Goal: Information Seeking & Learning: Learn about a topic

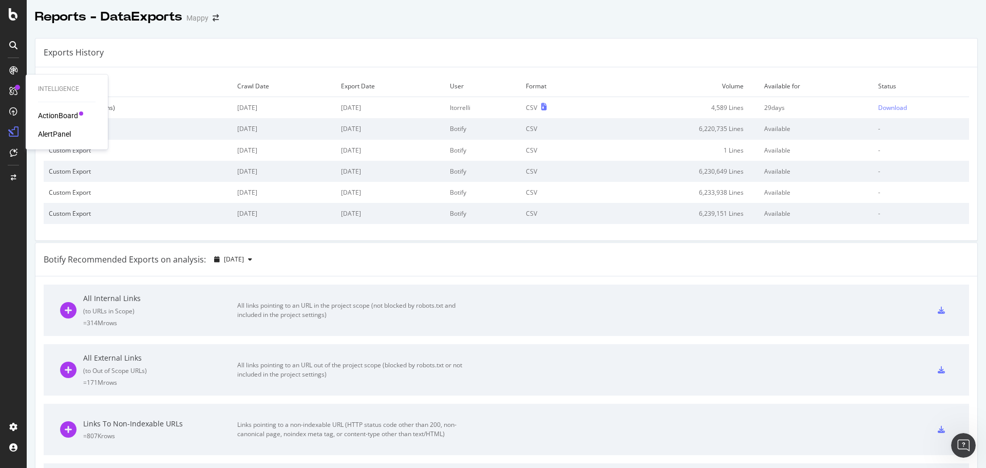
click at [52, 114] on div "ActionBoard" at bounding box center [58, 115] width 40 height 10
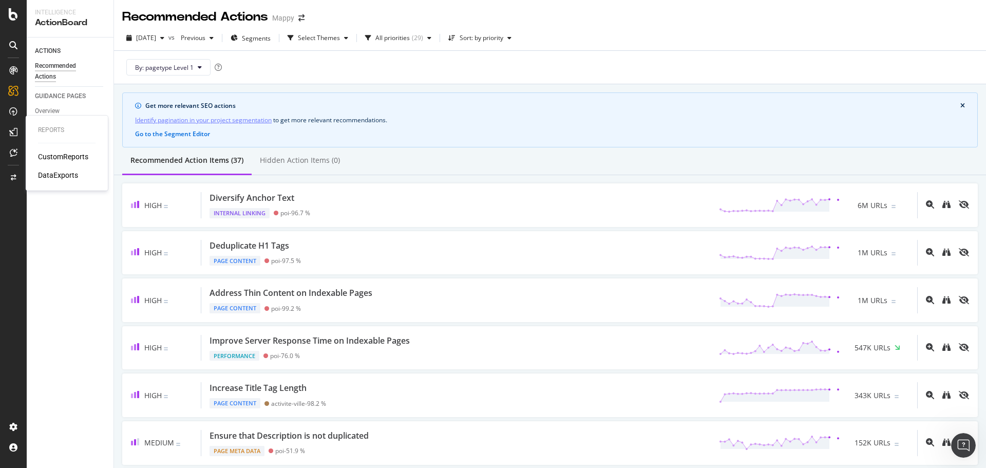
click at [59, 175] on div "DataExports" at bounding box center [58, 175] width 40 height 10
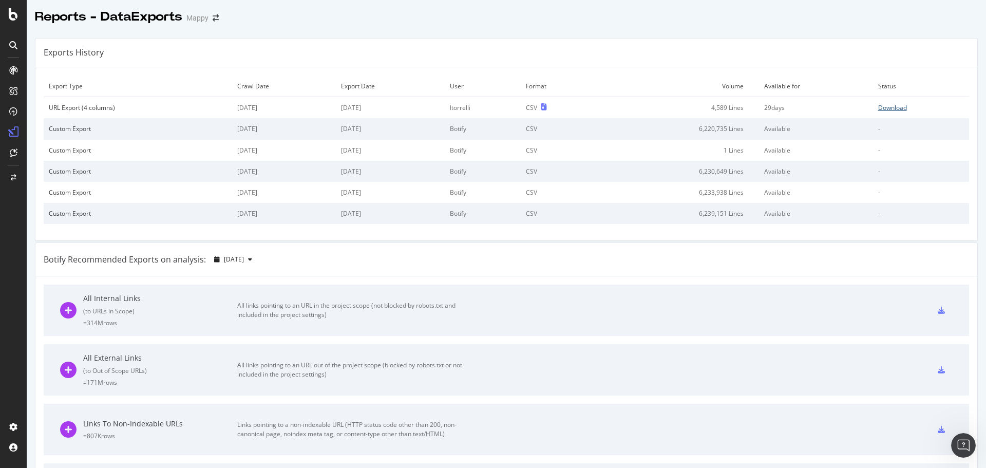
click at [888, 103] on div "Download" at bounding box center [892, 107] width 29 height 9
click at [12, 16] on icon at bounding box center [13, 14] width 9 height 12
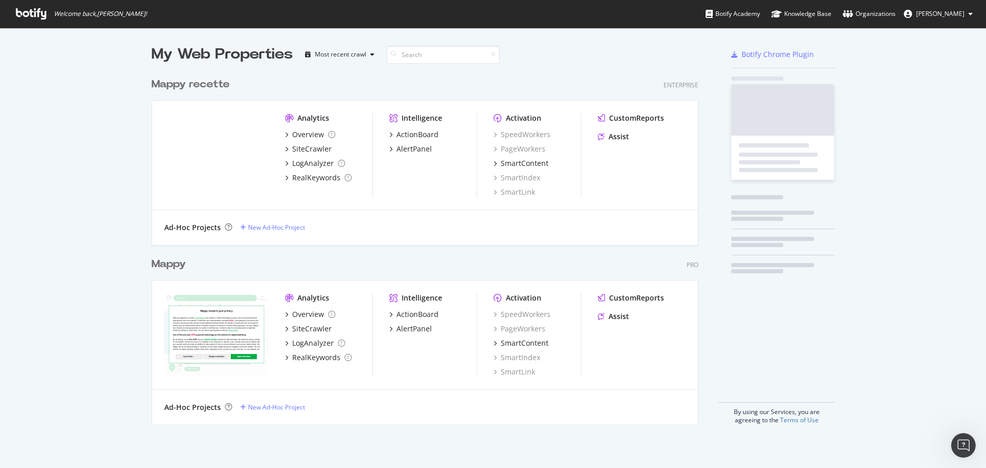
scroll to position [460, 971]
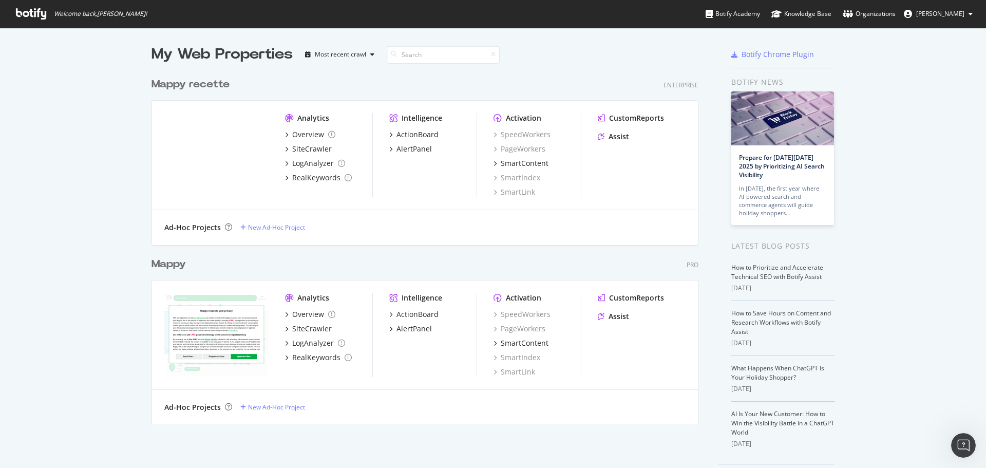
click at [174, 267] on div "Mappy" at bounding box center [169, 264] width 34 height 15
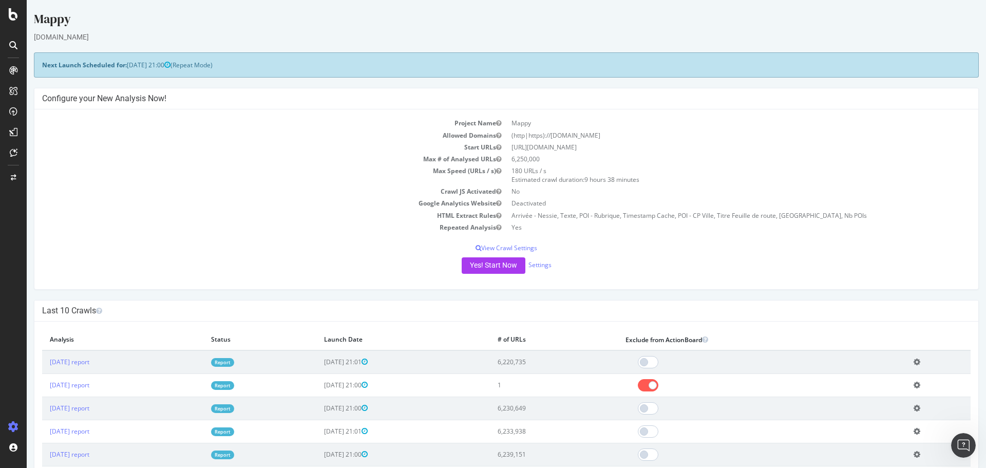
scroll to position [51, 0]
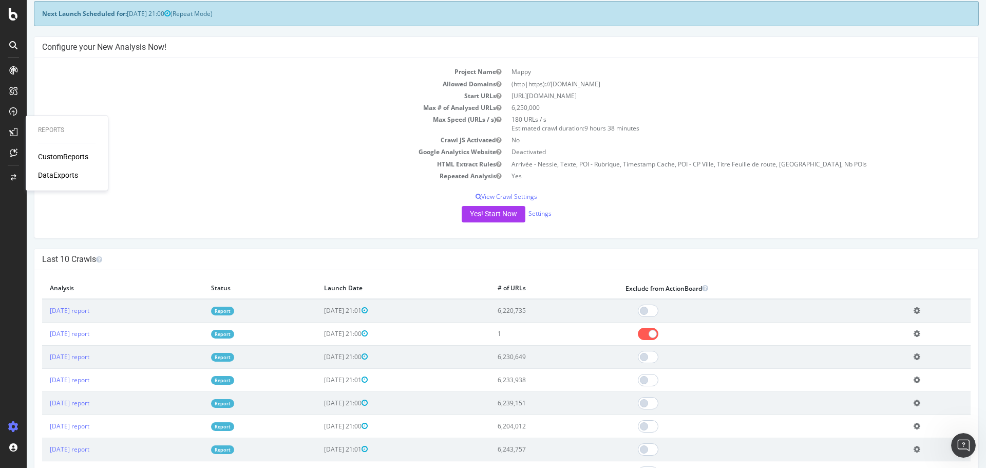
click at [66, 155] on div "CustomReports" at bounding box center [63, 157] width 50 height 10
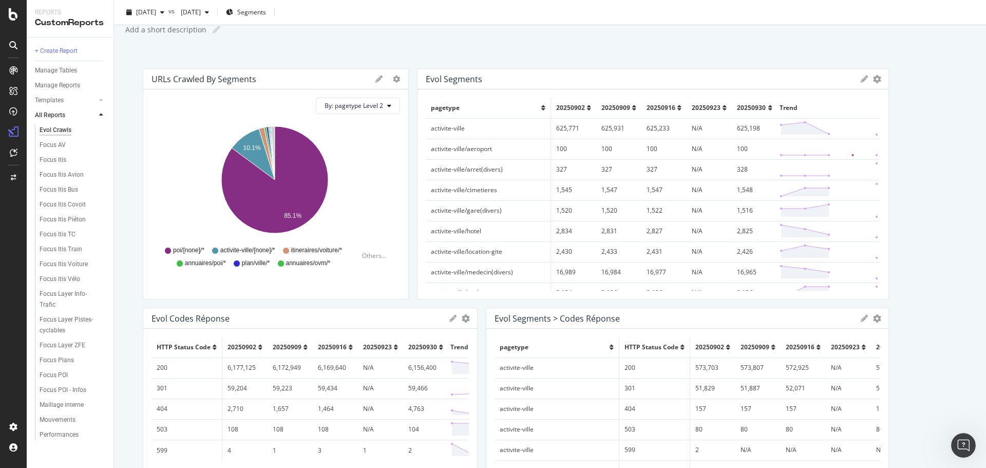
scroll to position [51, 0]
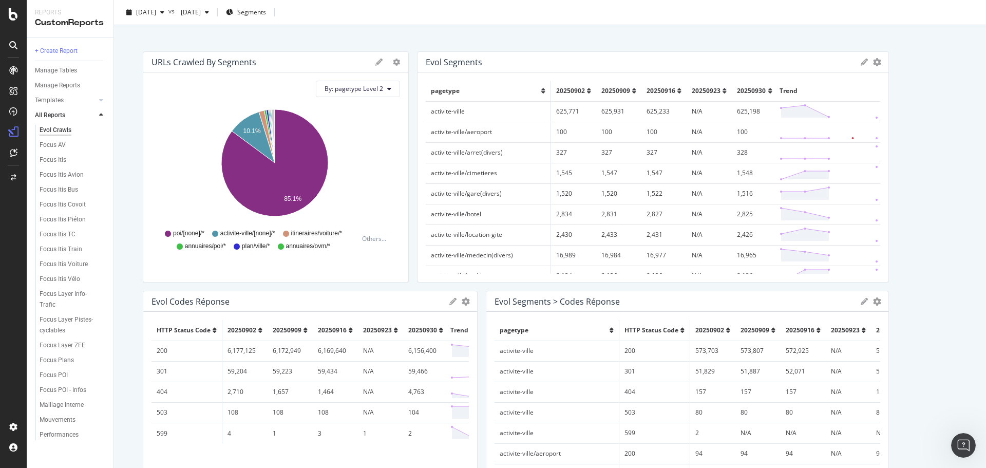
click at [737, 87] on span "20250930" at bounding box center [751, 90] width 29 height 9
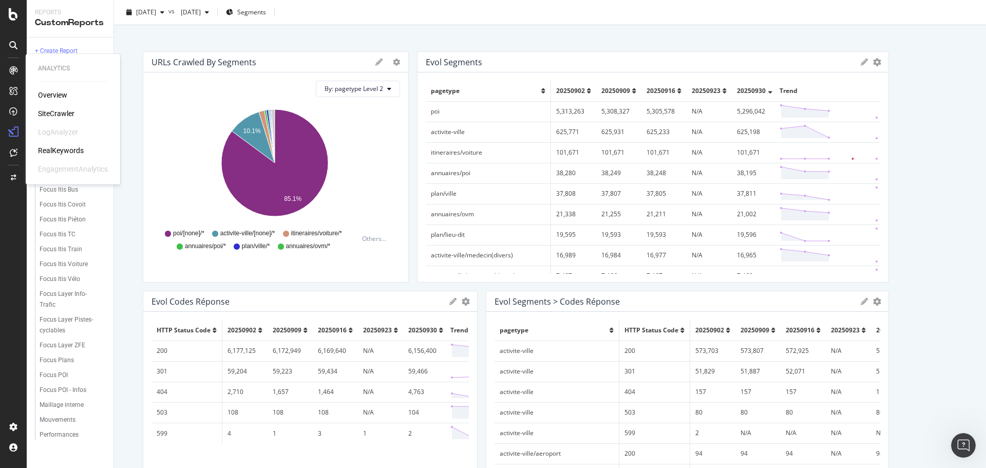
click at [57, 108] on div "Overview SiteCrawler LogAnalyzer RealKeywords EngagementAnalytics" at bounding box center [73, 132] width 70 height 84
click at [57, 113] on div "SiteCrawler" at bounding box center [56, 113] width 36 height 10
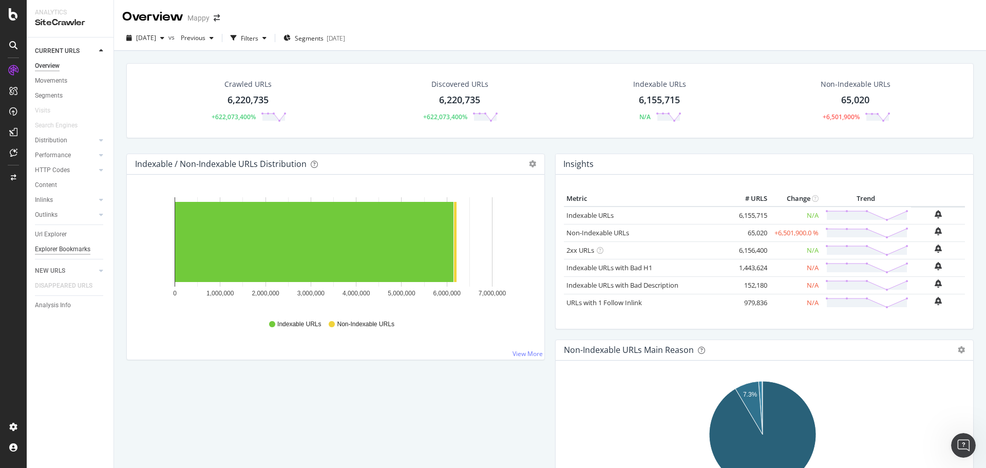
click at [59, 252] on div "Explorer Bookmarks" at bounding box center [62, 249] width 55 height 11
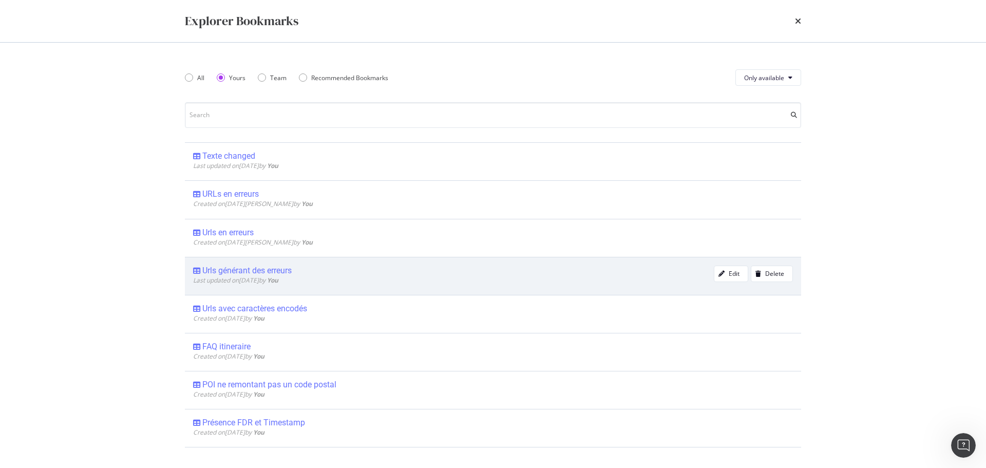
click at [279, 271] on div "Urls générant des erreurs" at bounding box center [246, 271] width 89 height 10
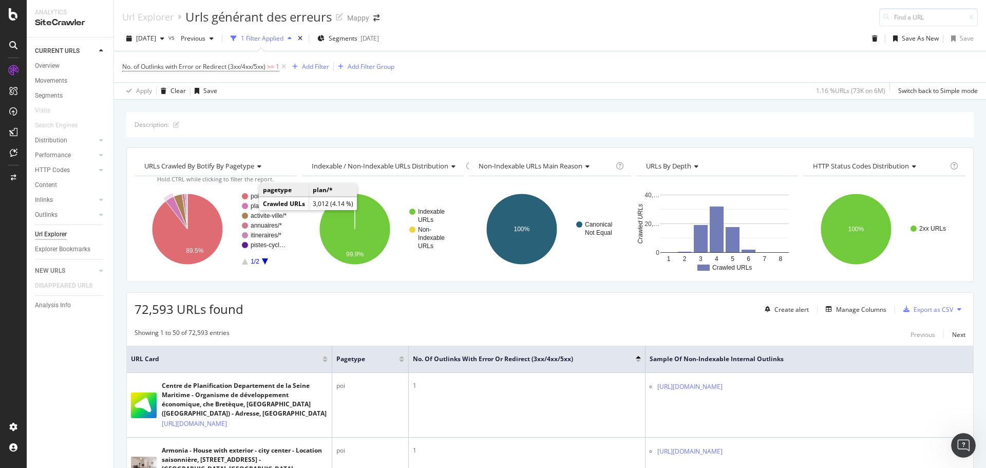
click at [254, 208] on text "plan/*" at bounding box center [259, 205] width 16 height 7
